Goal: Find specific page/section: Find specific page/section

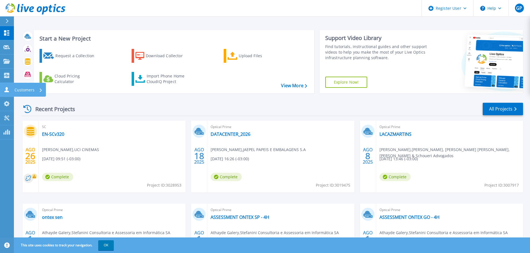
click at [9, 92] on icon at bounding box center [6, 89] width 7 height 5
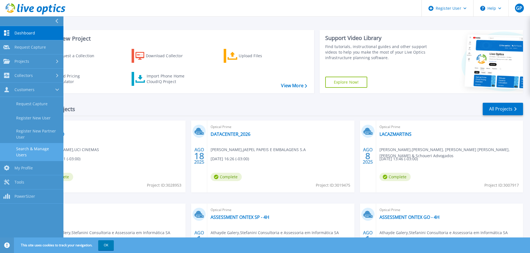
click at [41, 145] on link "Search & Manage Users" at bounding box center [31, 152] width 63 height 18
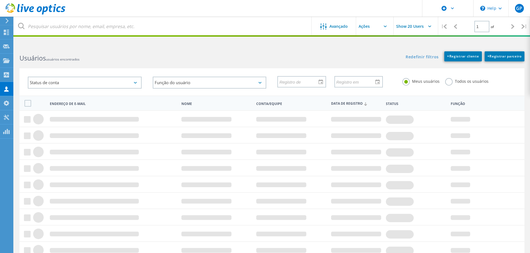
click at [448, 82] on label "Todos os usuários" at bounding box center [466, 80] width 43 height 5
click at [0, 0] on input "Todos os usuários" at bounding box center [0, 0] width 0 height 0
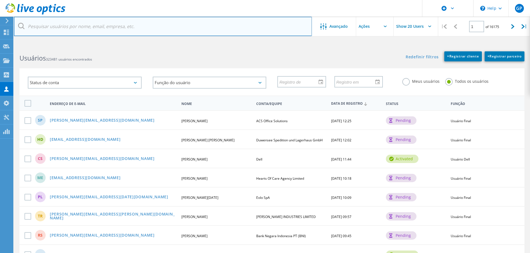
click at [103, 25] on input "text" at bounding box center [163, 26] width 298 height 19
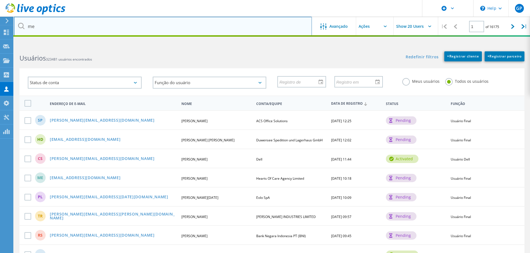
type input "m"
type input "@mercur"
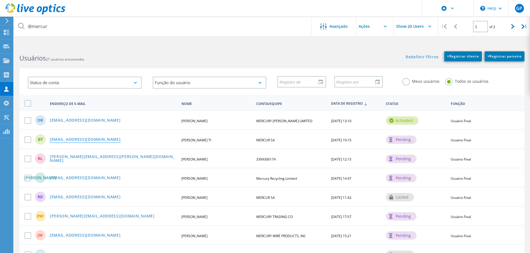
click at [83, 139] on link "[EMAIL_ADDRESS][DOMAIN_NAME]" at bounding box center [85, 140] width 71 height 5
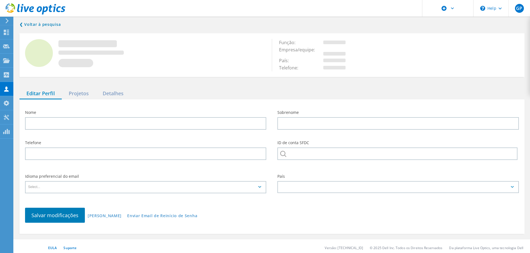
type input "Gilmar"
type input "TI"
type input "MERCUR SA"
type input "Português"
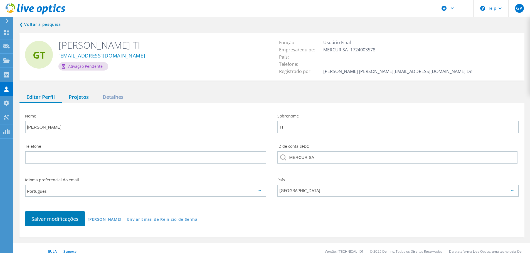
click at [79, 94] on div "Projetos" at bounding box center [79, 97] width 34 height 11
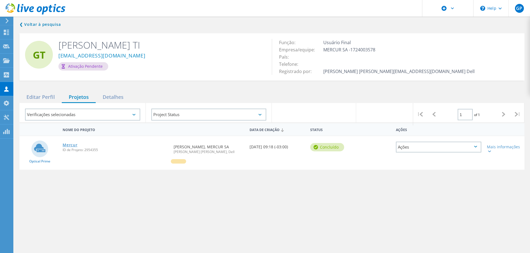
click at [73, 146] on link "Mercur" at bounding box center [70, 145] width 15 height 4
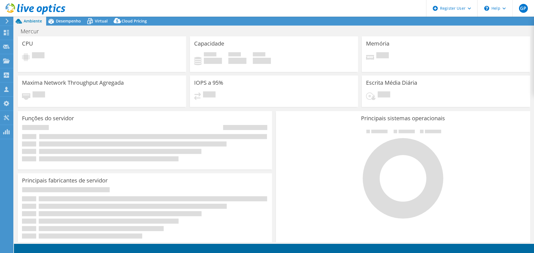
select select "USD"
